Goal: Information Seeking & Learning: Learn about a topic

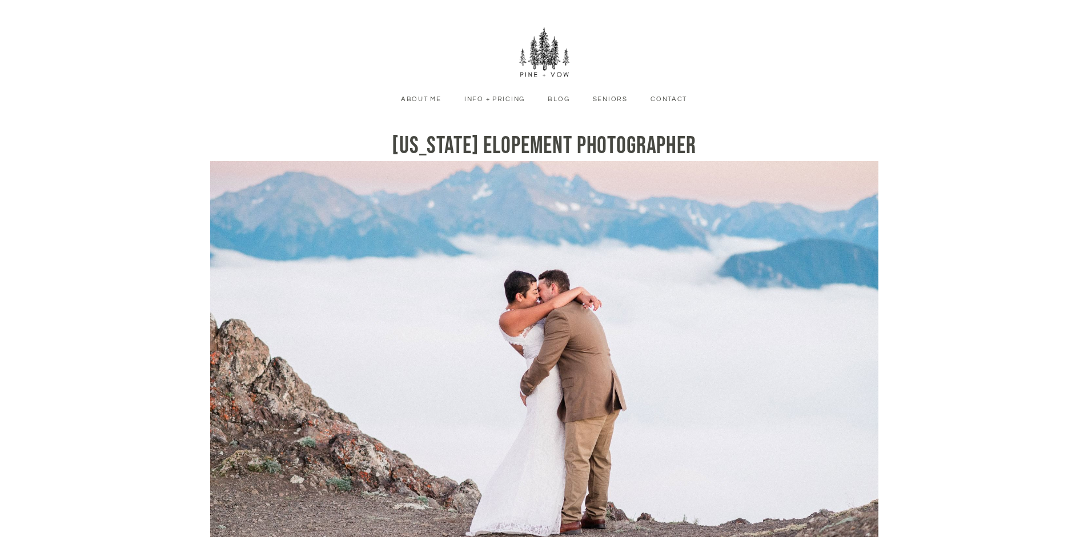
click at [494, 102] on link "Info + Pricing" at bounding box center [495, 99] width 78 height 10
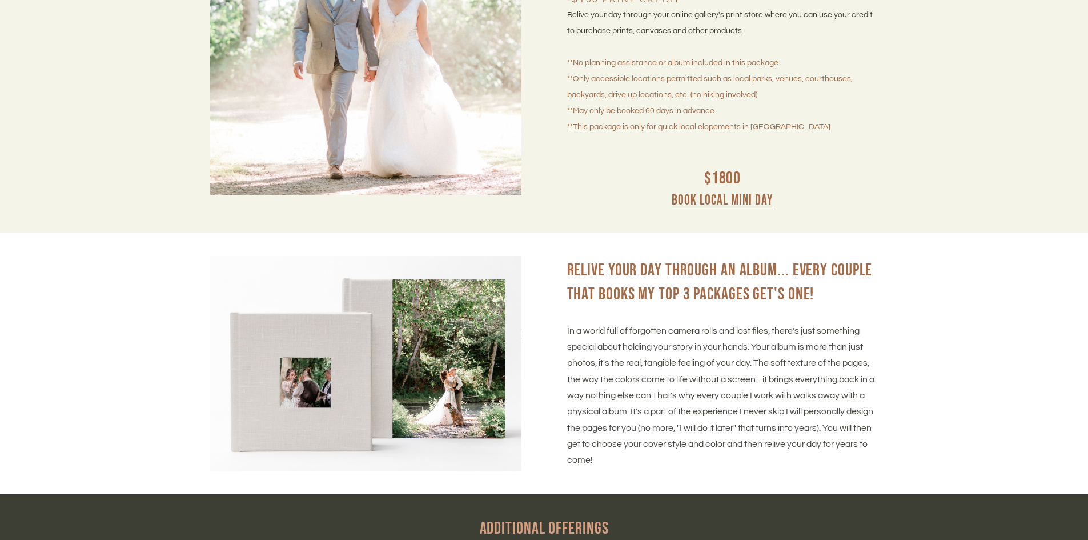
scroll to position [4570, 0]
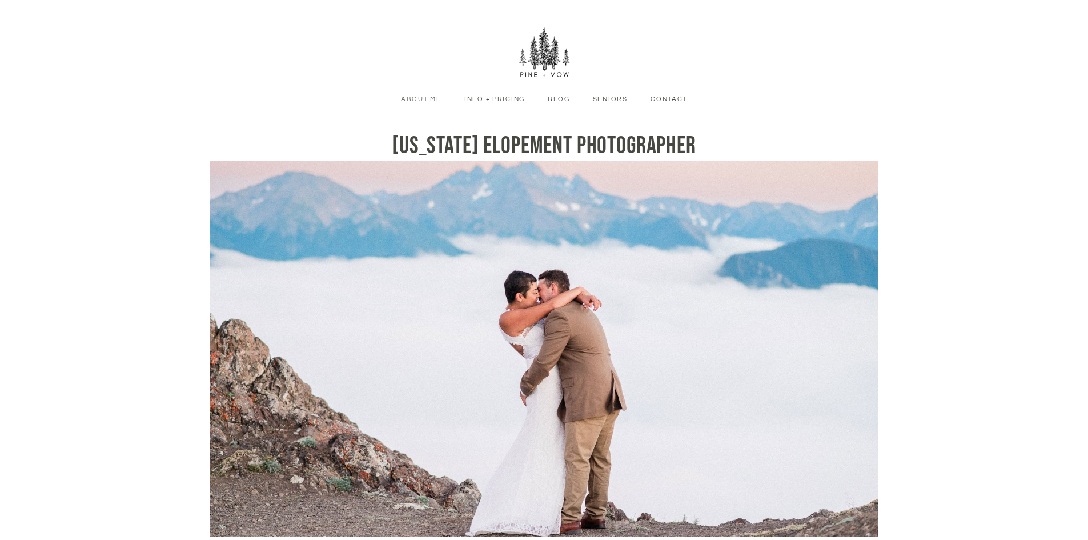
click at [418, 93] on li "About Me" at bounding box center [421, 99] width 58 height 12
click at [418, 95] on link "About Me" at bounding box center [421, 99] width 58 height 10
click at [417, 98] on link "About Me" at bounding box center [421, 99] width 58 height 10
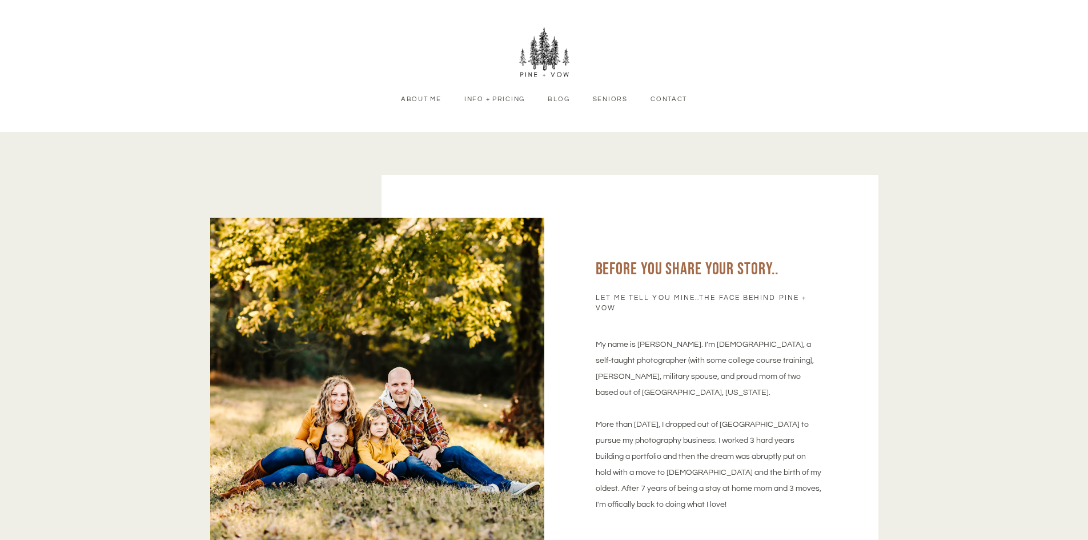
click at [424, 103] on link "About Me" at bounding box center [421, 99] width 58 height 10
click at [549, 52] on img at bounding box center [544, 52] width 51 height 51
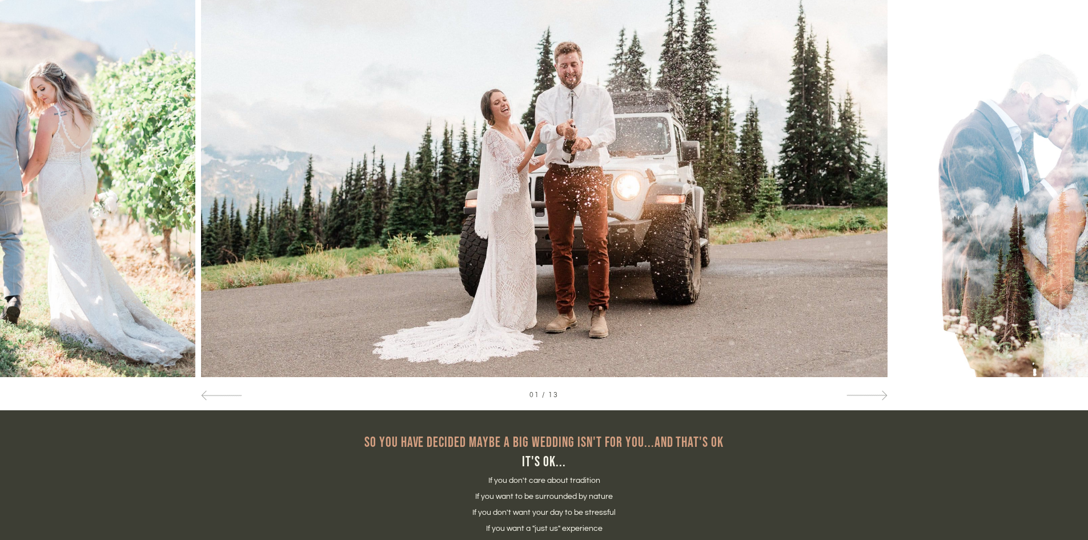
scroll to position [743, 0]
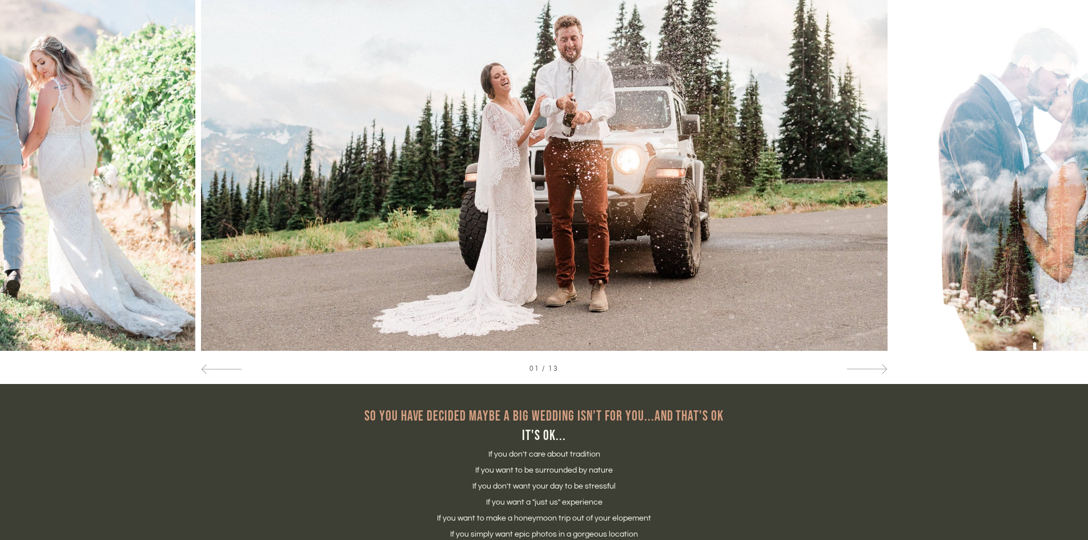
click at [873, 376] on div "01 / 13" at bounding box center [544, 139] width 1088 height 490
click at [879, 373] on div at bounding box center [866, 368] width 41 height 12
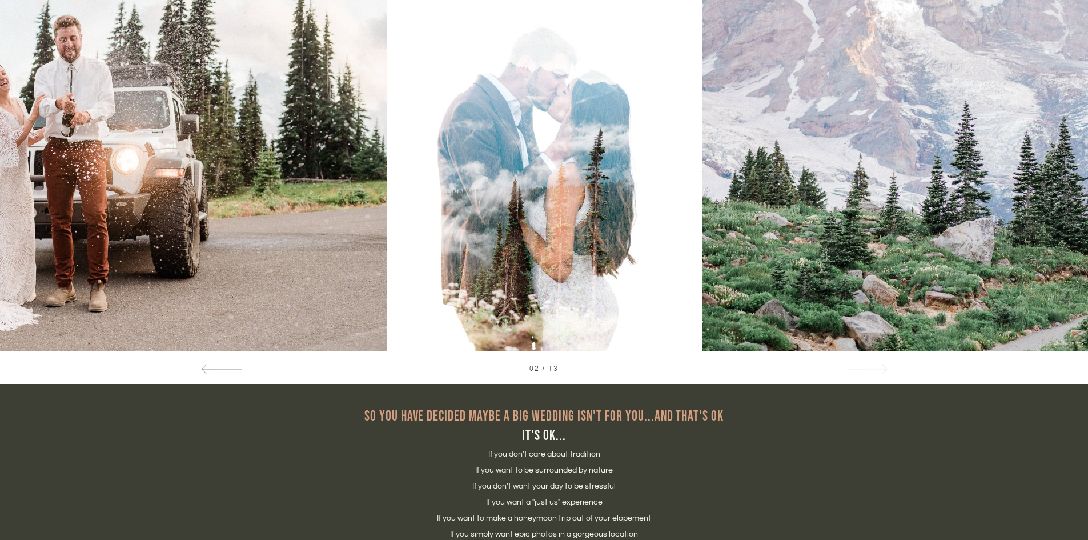
click at [879, 373] on div at bounding box center [866, 368] width 41 height 12
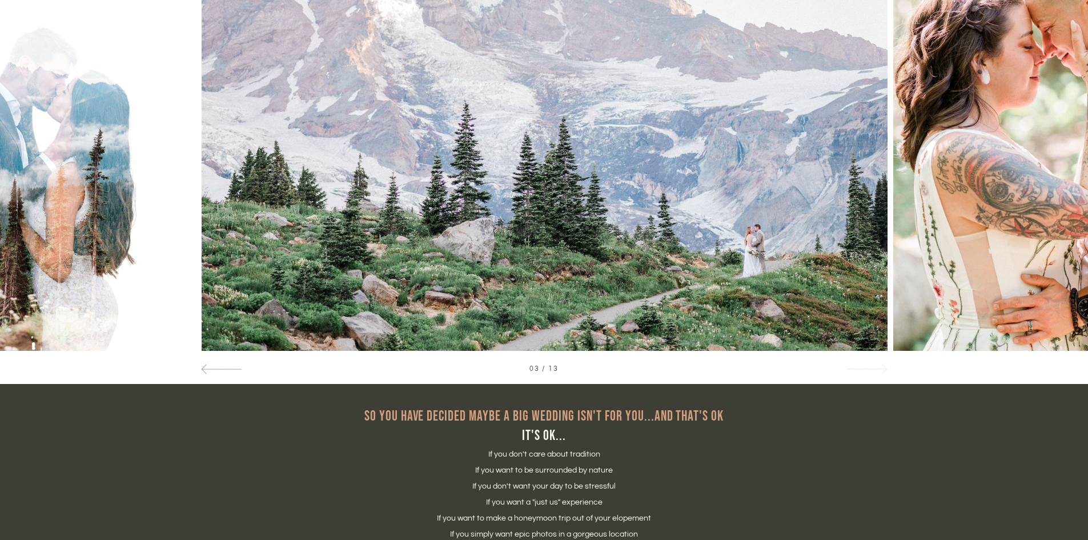
click at [879, 373] on div at bounding box center [866, 368] width 41 height 12
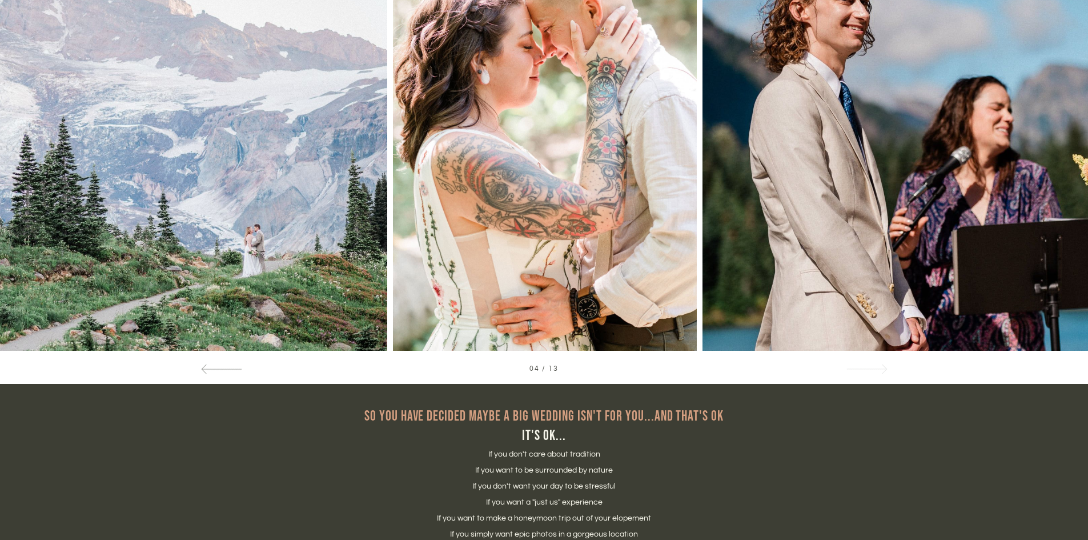
scroll to position [686, 0]
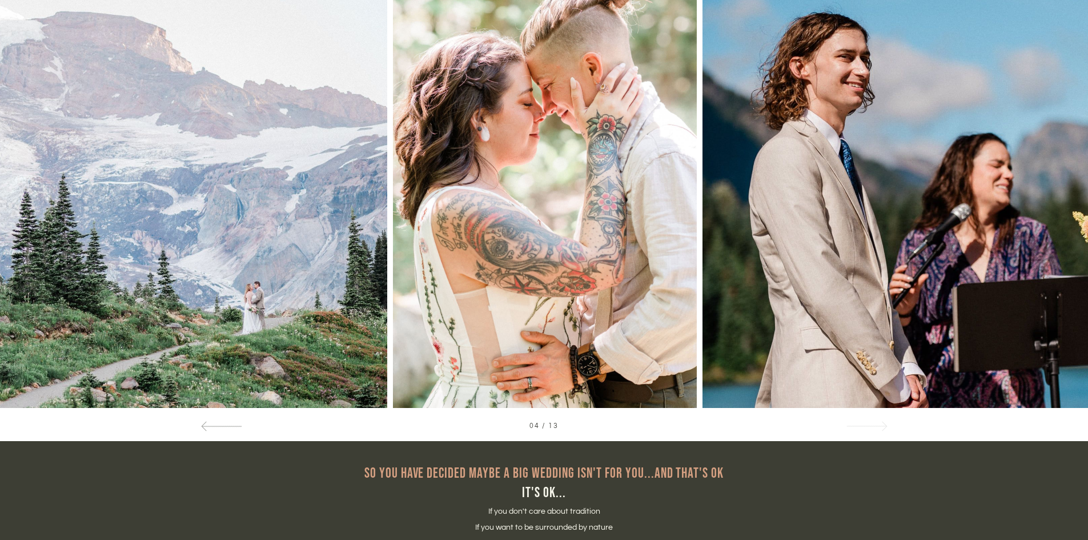
click at [884, 426] on span at bounding box center [882, 426] width 10 height 10
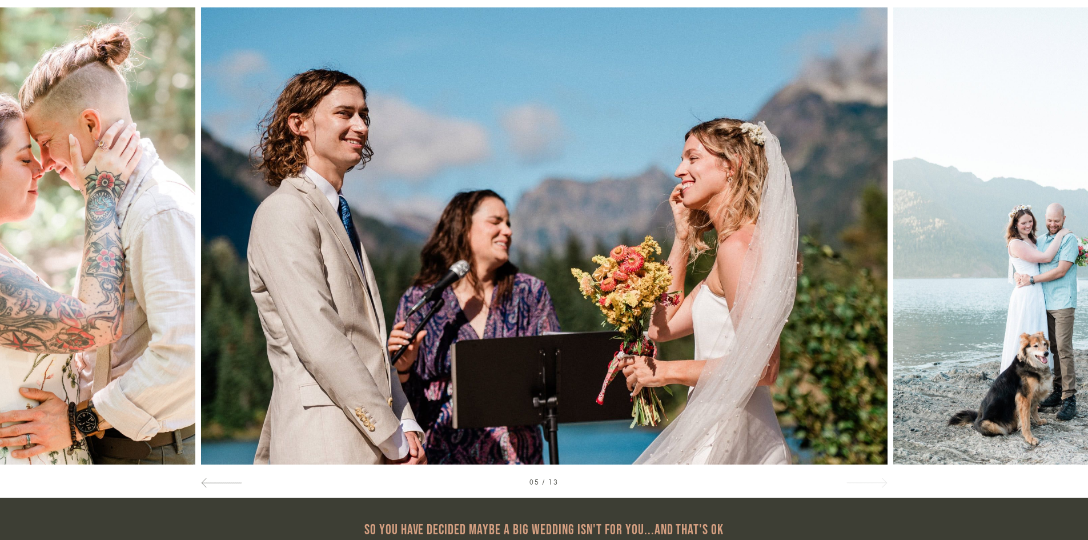
scroll to position [628, 0]
click at [881, 483] on span at bounding box center [882, 483] width 10 height 10
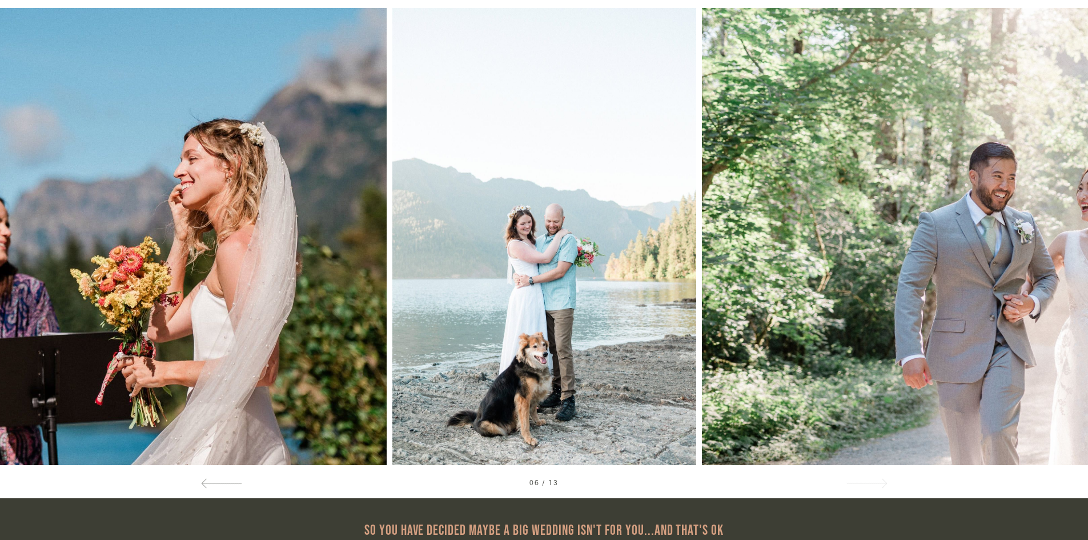
click at [881, 483] on span at bounding box center [882, 483] width 10 height 10
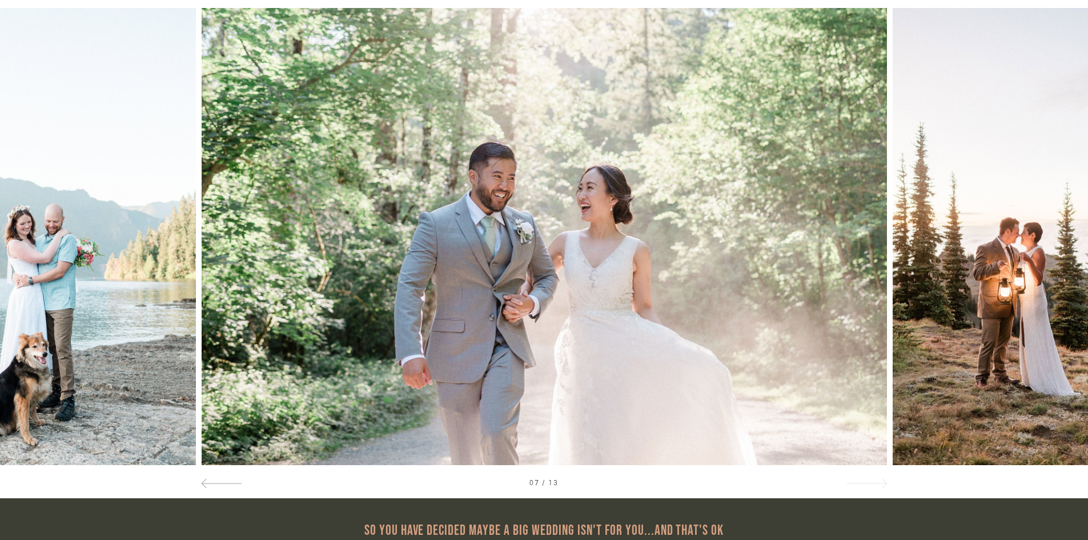
click at [881, 483] on span at bounding box center [882, 483] width 10 height 10
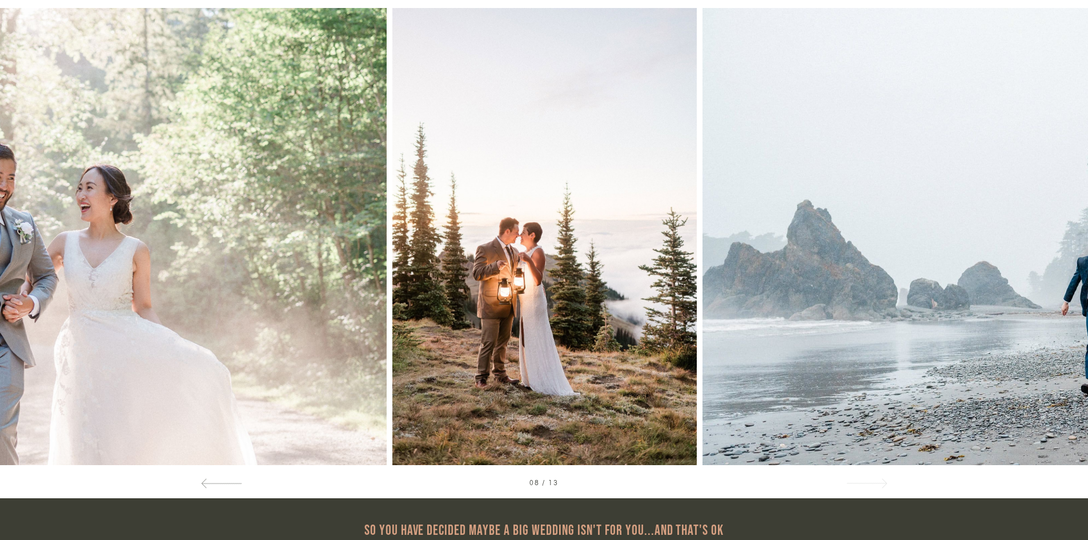
click at [881, 483] on span at bounding box center [882, 483] width 10 height 10
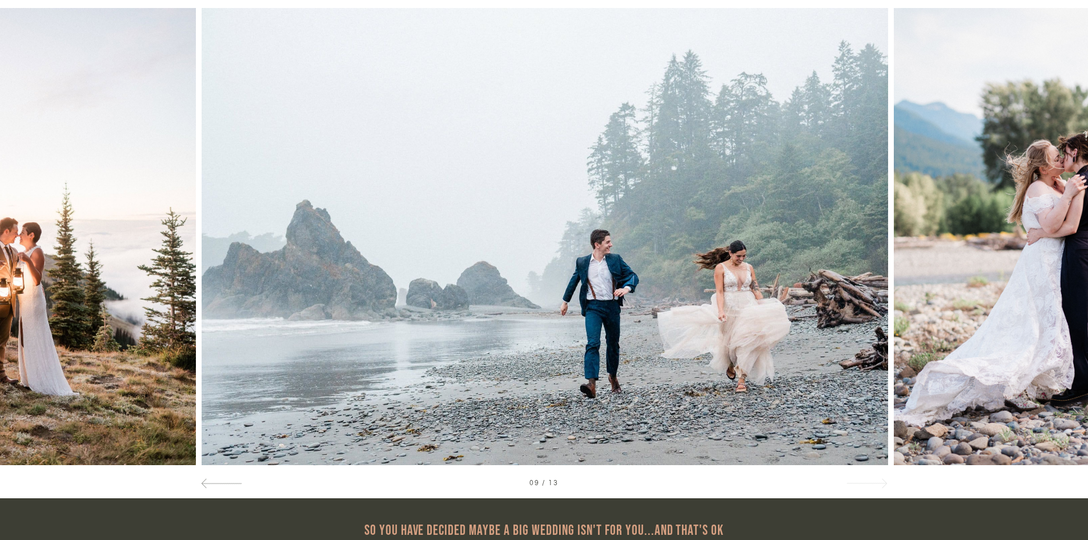
click at [881, 483] on span at bounding box center [882, 483] width 10 height 10
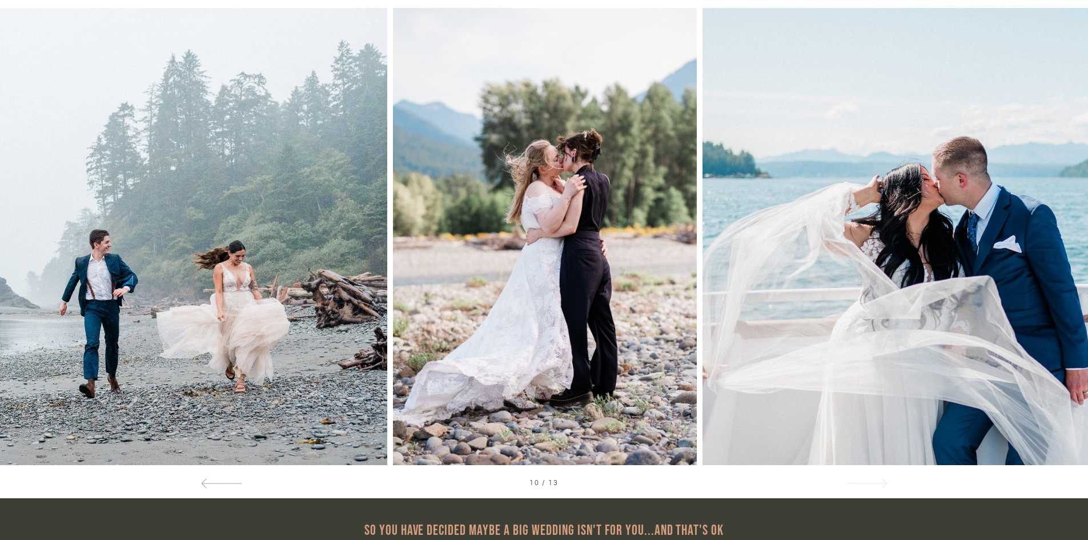
click at [881, 483] on span at bounding box center [882, 483] width 10 height 10
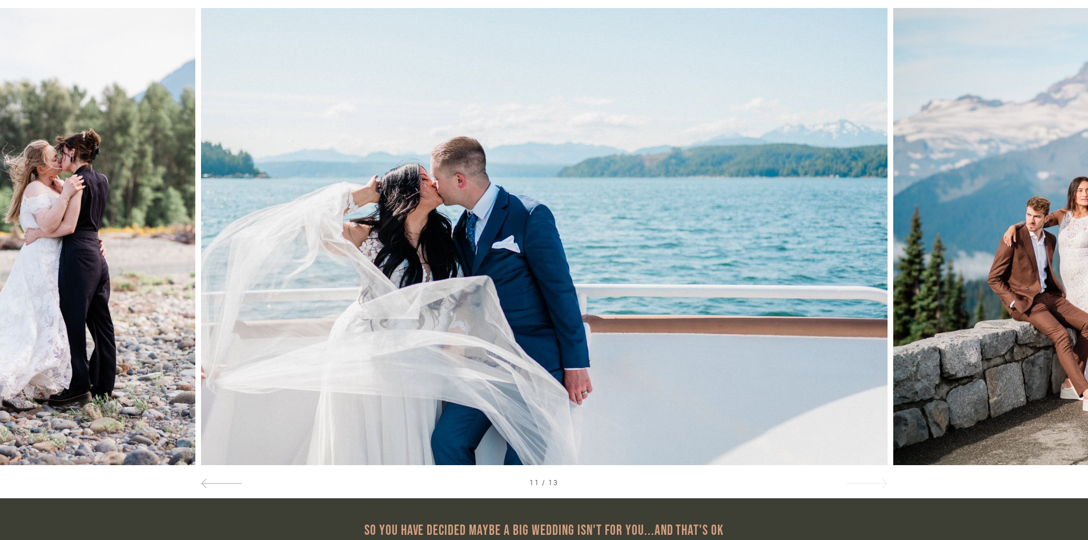
click at [881, 483] on span at bounding box center [882, 483] width 10 height 10
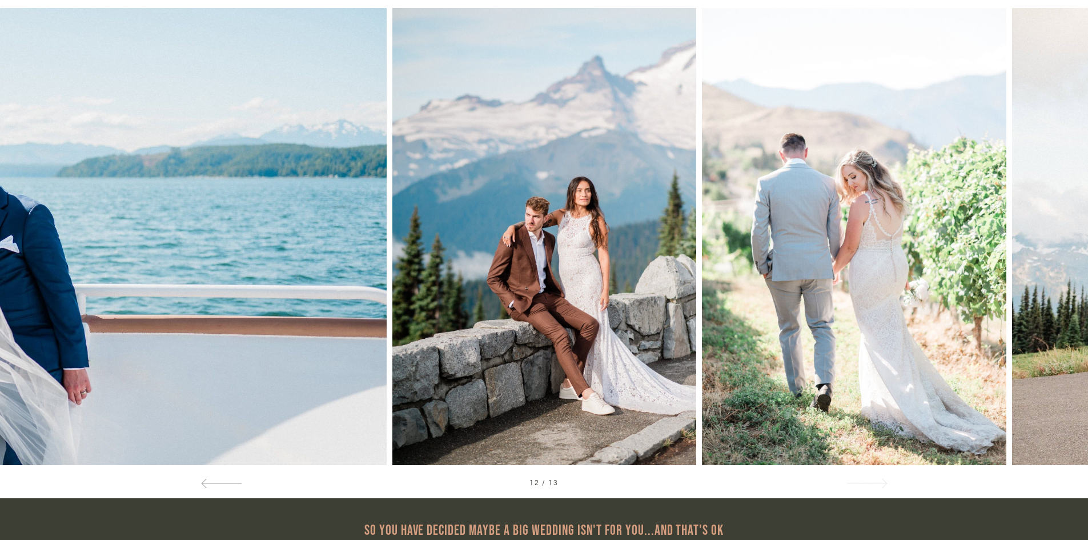
click at [881, 483] on span at bounding box center [882, 483] width 10 height 10
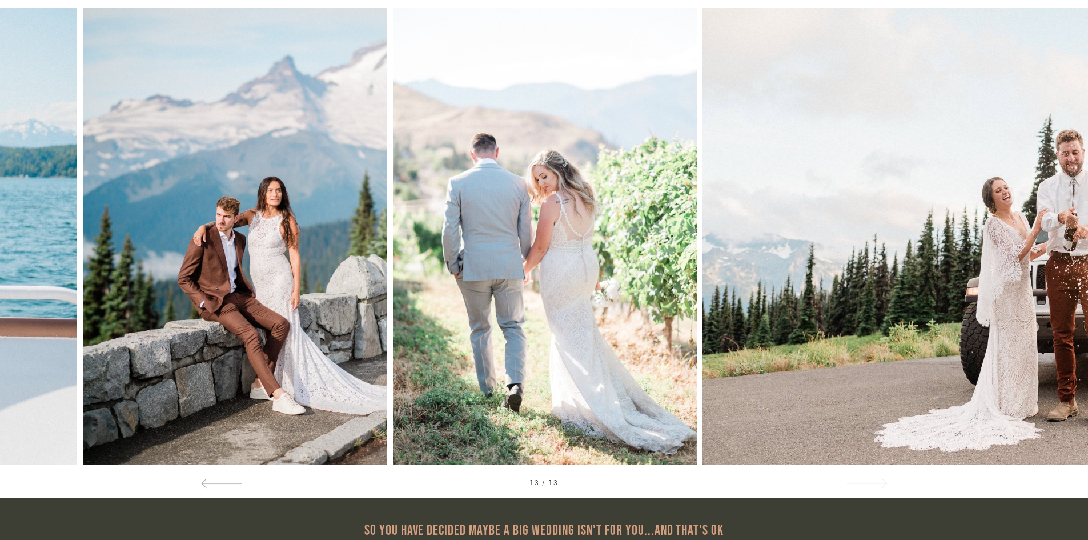
click at [881, 483] on span at bounding box center [882, 483] width 10 height 10
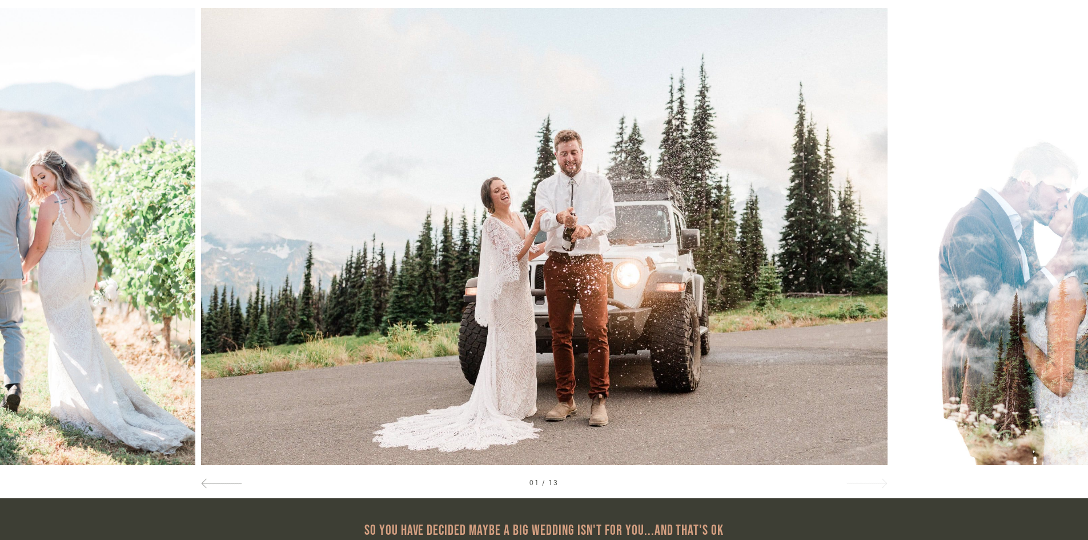
click at [881, 483] on span at bounding box center [882, 483] width 10 height 10
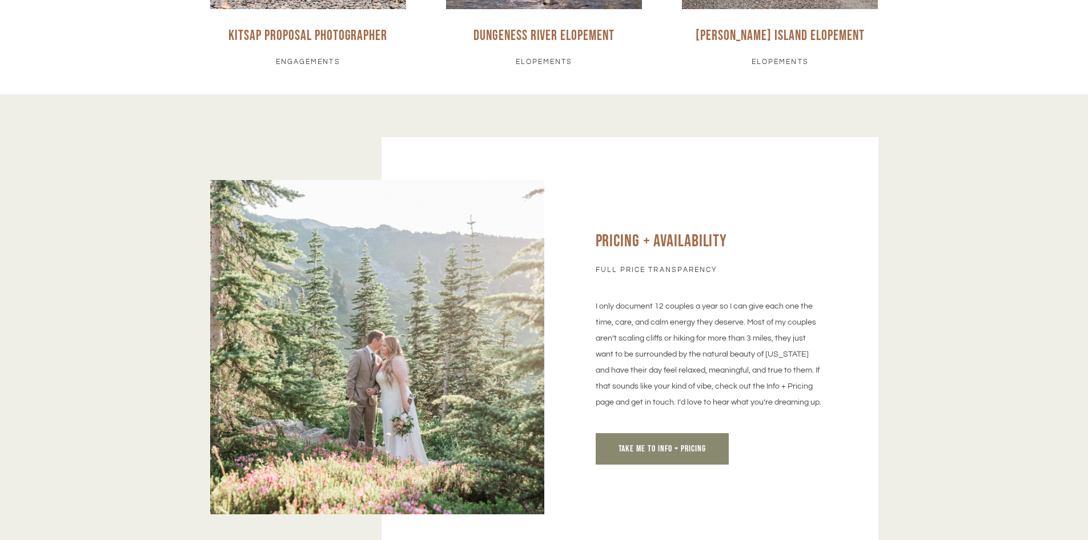
scroll to position [5241, 0]
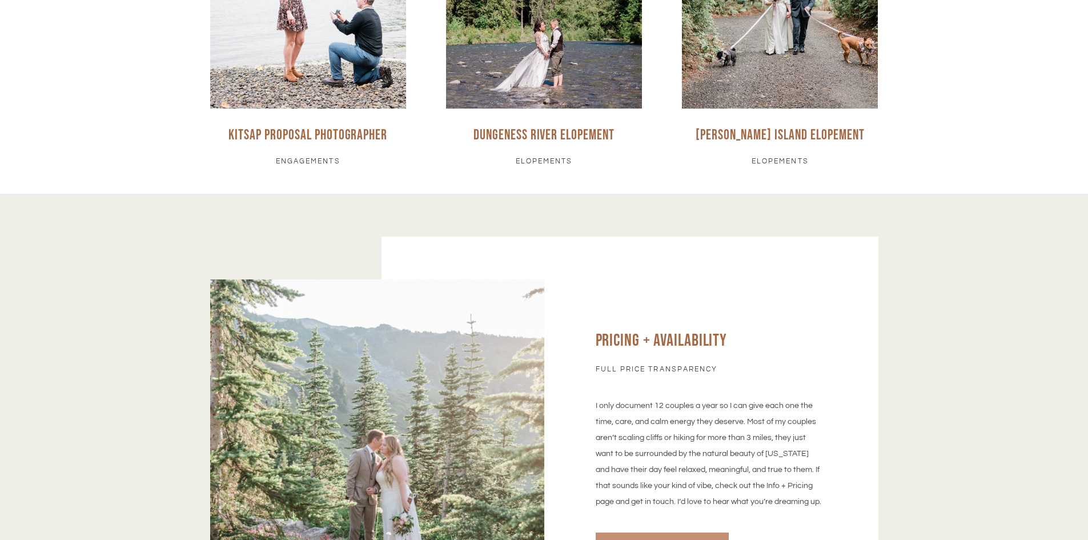
click at [620, 539] on span "Take me to info + Pricing" at bounding box center [663, 548] width 88 height 11
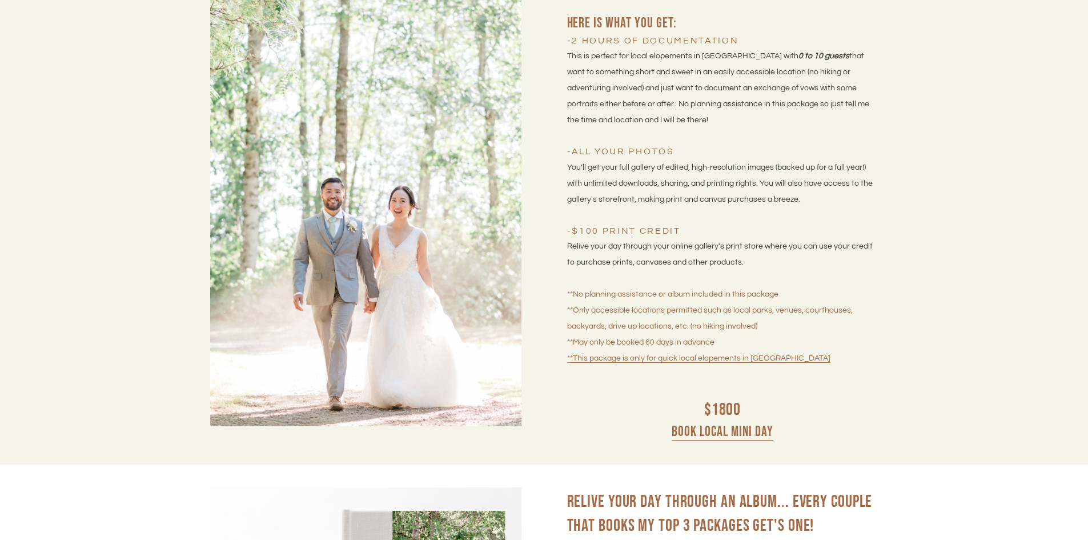
scroll to position [4227, 0]
